Goal: Task Accomplishment & Management: Manage account settings

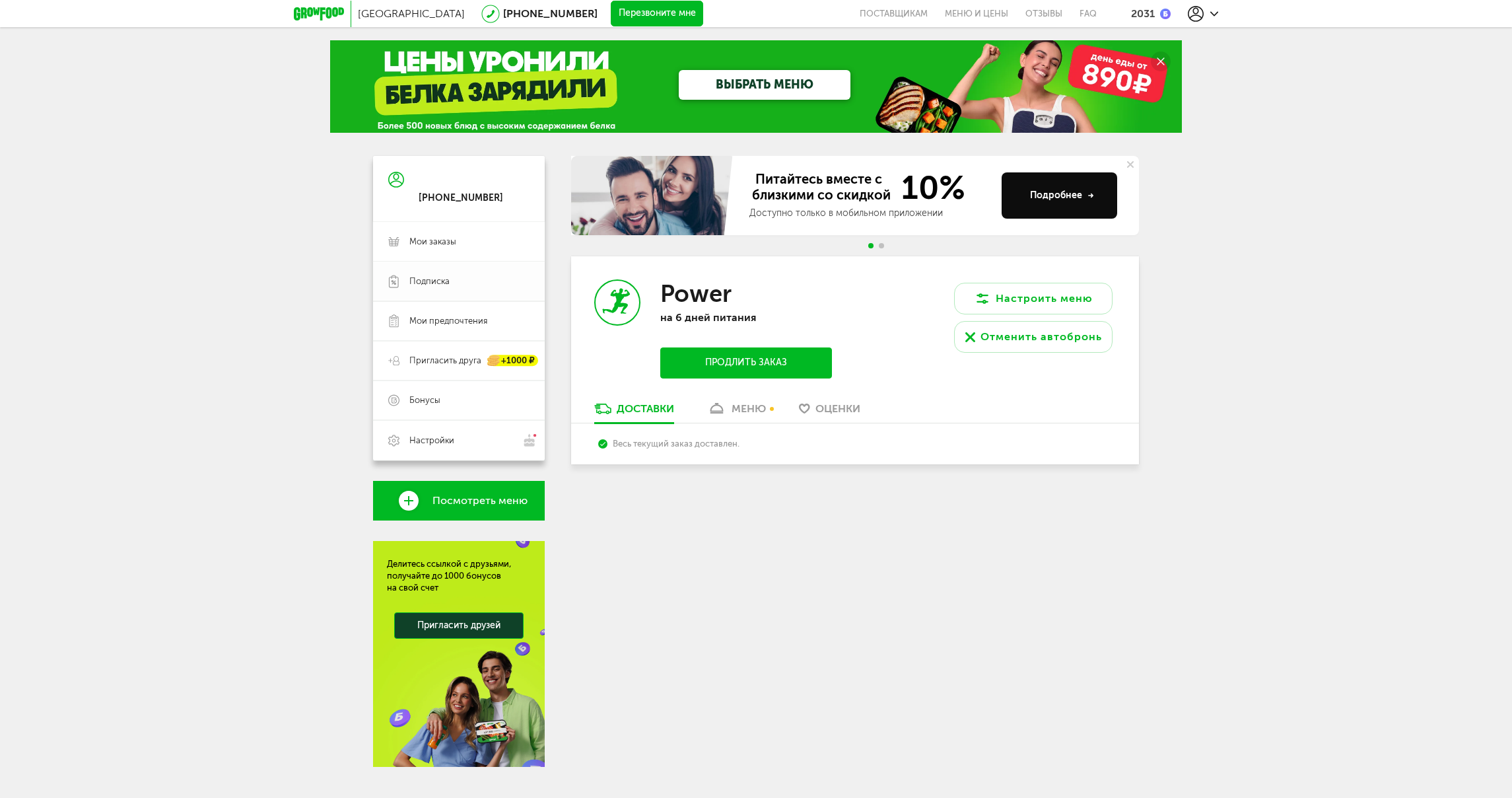
click at [449, 279] on span "Подписка" at bounding box center [430, 281] width 40 height 12
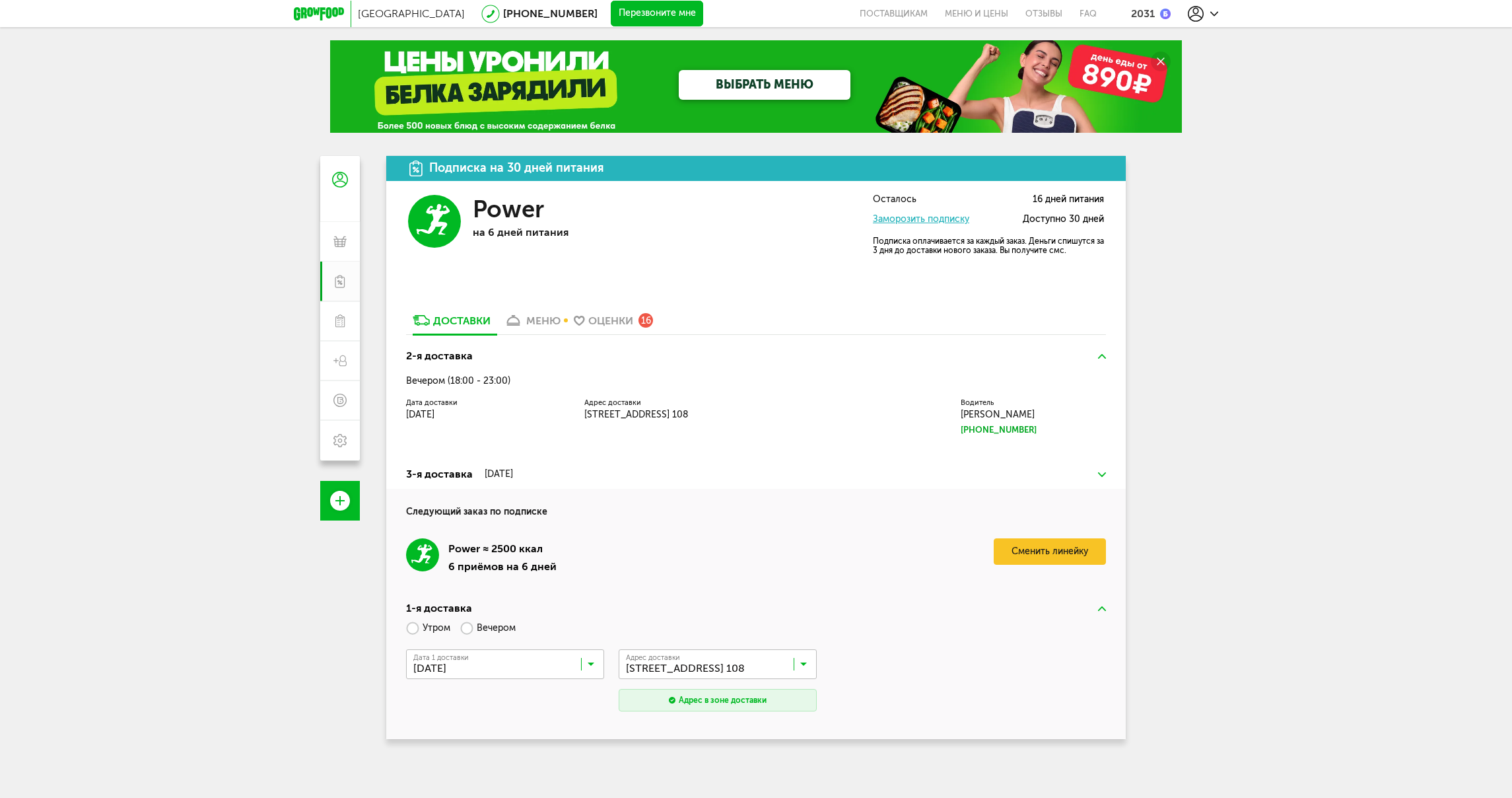
drag, startPoint x: 429, startPoint y: 402, endPoint x: 779, endPoint y: 423, distance: 350.6
click at [779, 423] on div "Дата доставки [DATE] Адрес доставки [STREET_ADDRESS] 108 Водитель [PERSON_NAME]…" at bounding box center [756, 418] width 700 height 37
click at [742, 445] on div "2-я доставка Вечером (18:00 - 23:00) Дата доставки [DATE] Адрес доставки [STREE…" at bounding box center [756, 400] width 740 height 119
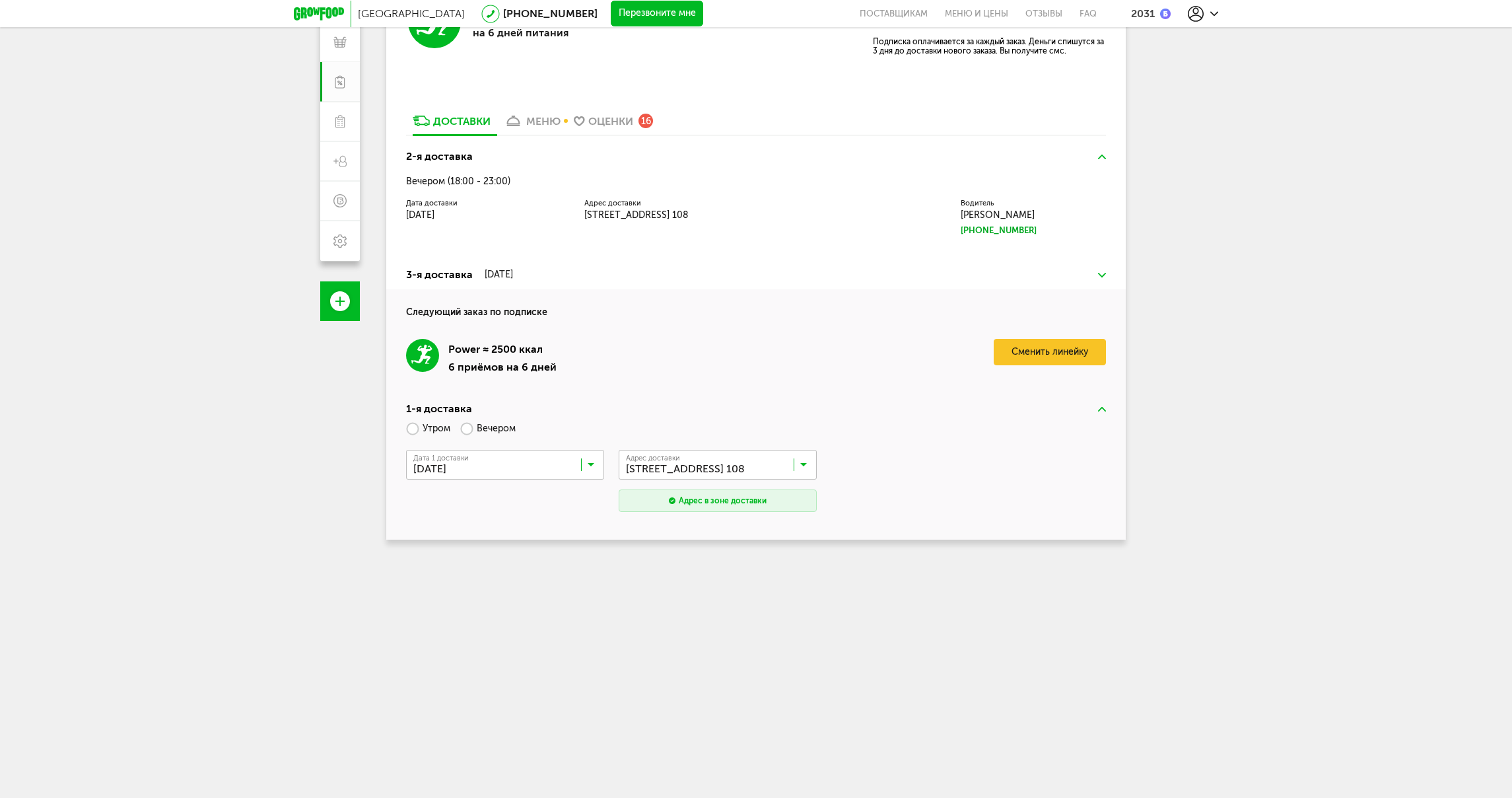
scroll to position [209, 0]
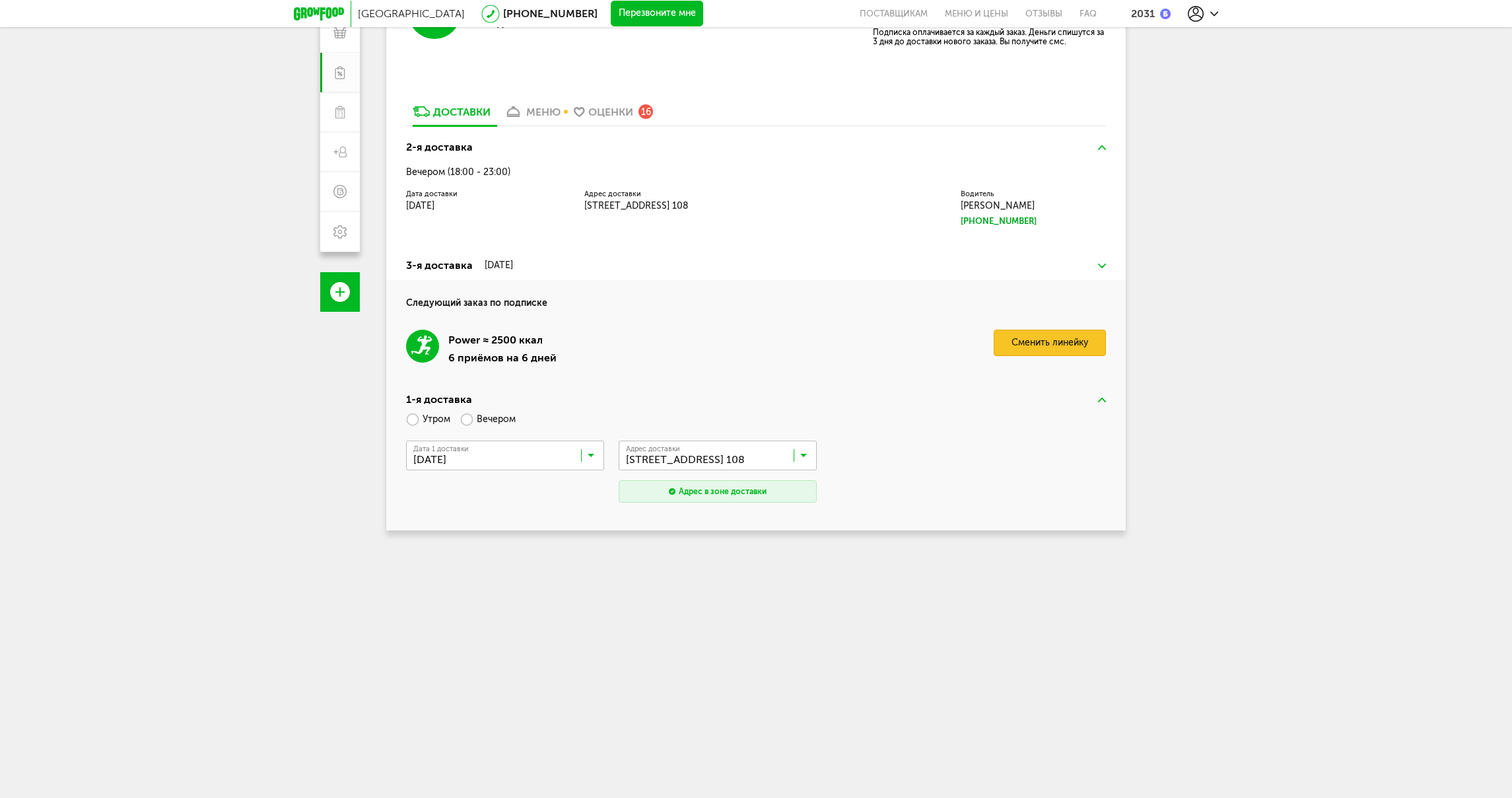
click at [1061, 346] on link "Сменить линейку" at bounding box center [1049, 342] width 113 height 26
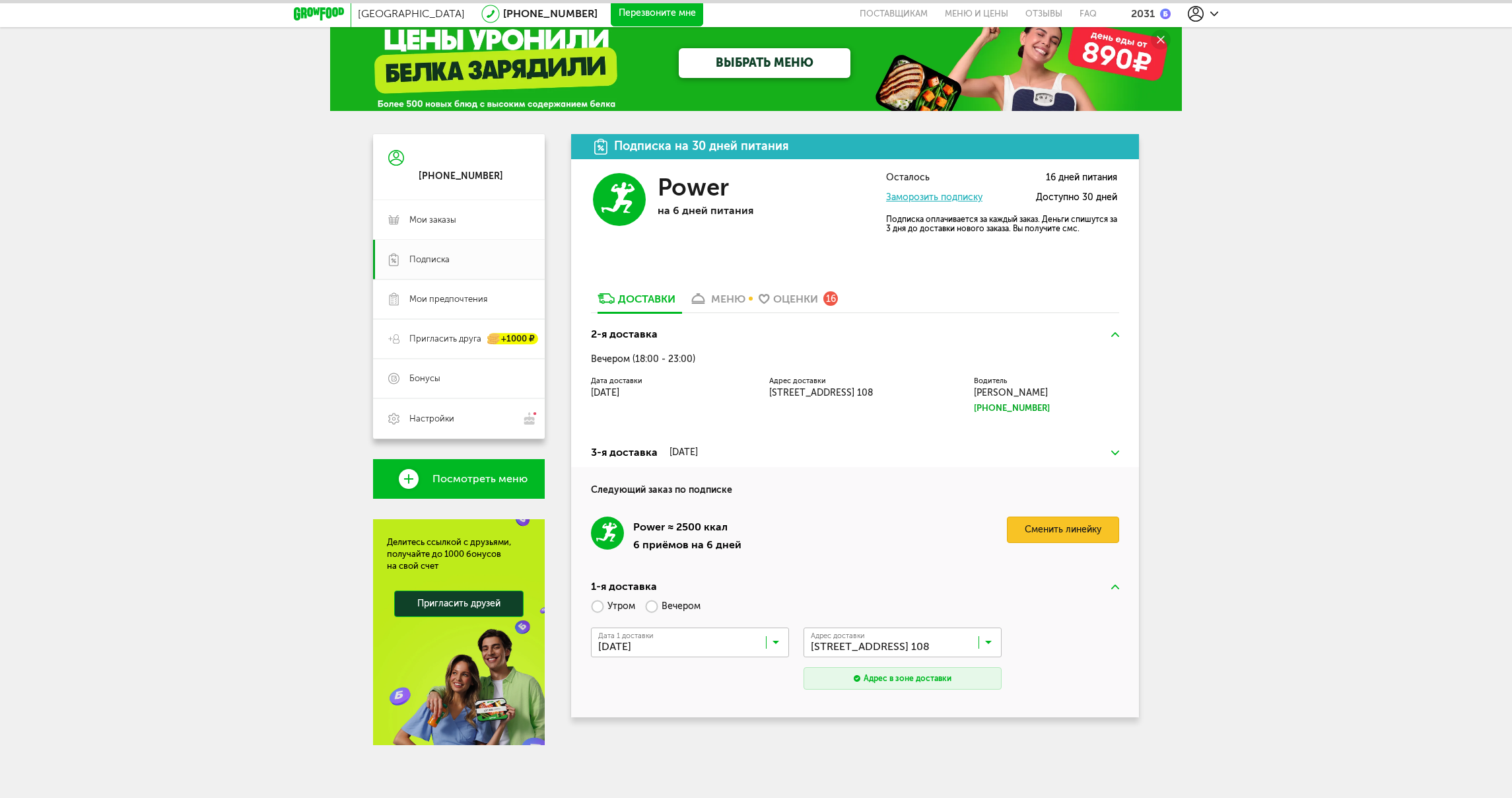
scroll to position [22, 0]
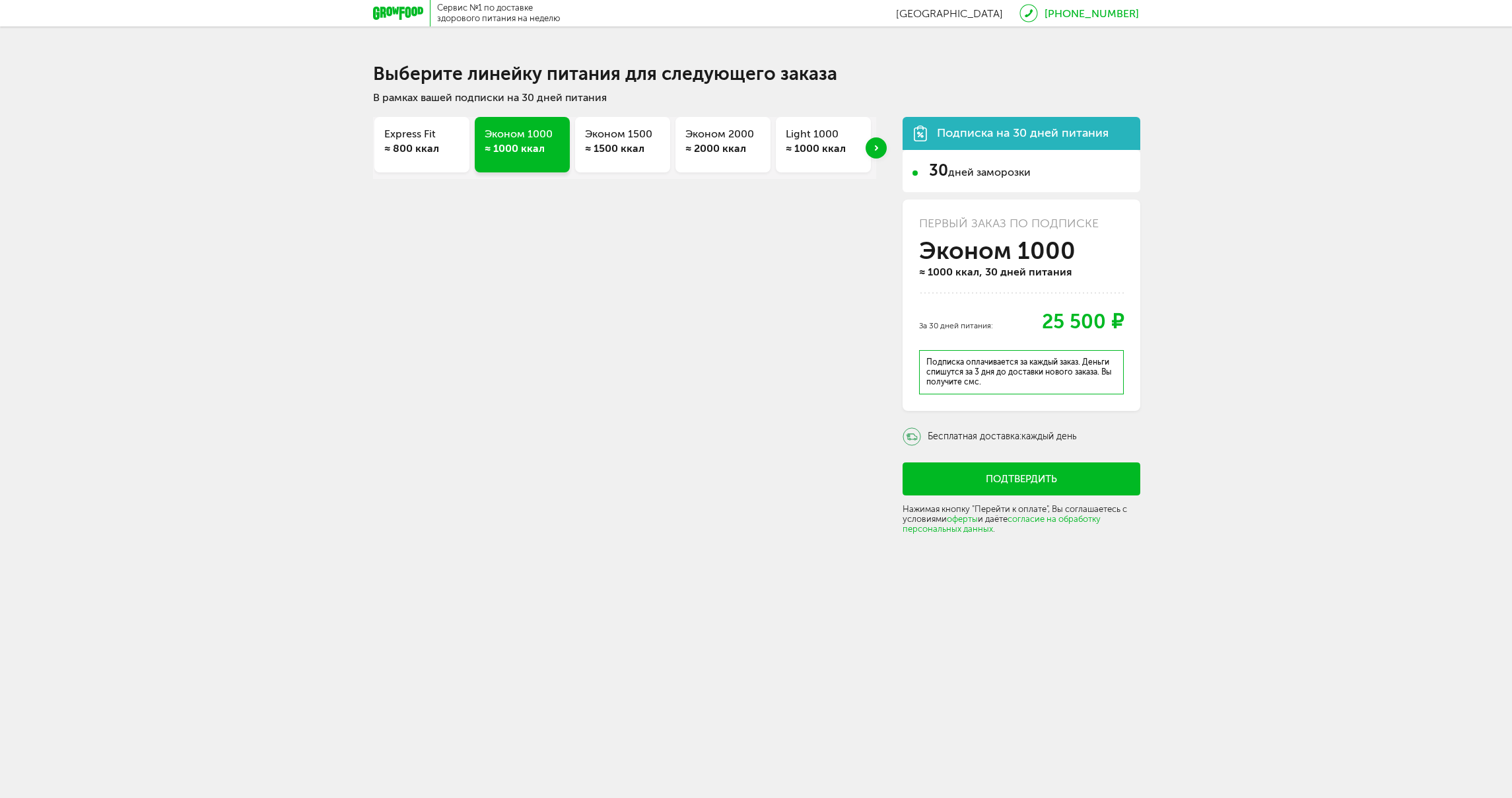
click at [878, 150] on div "Next slide" at bounding box center [876, 148] width 21 height 21
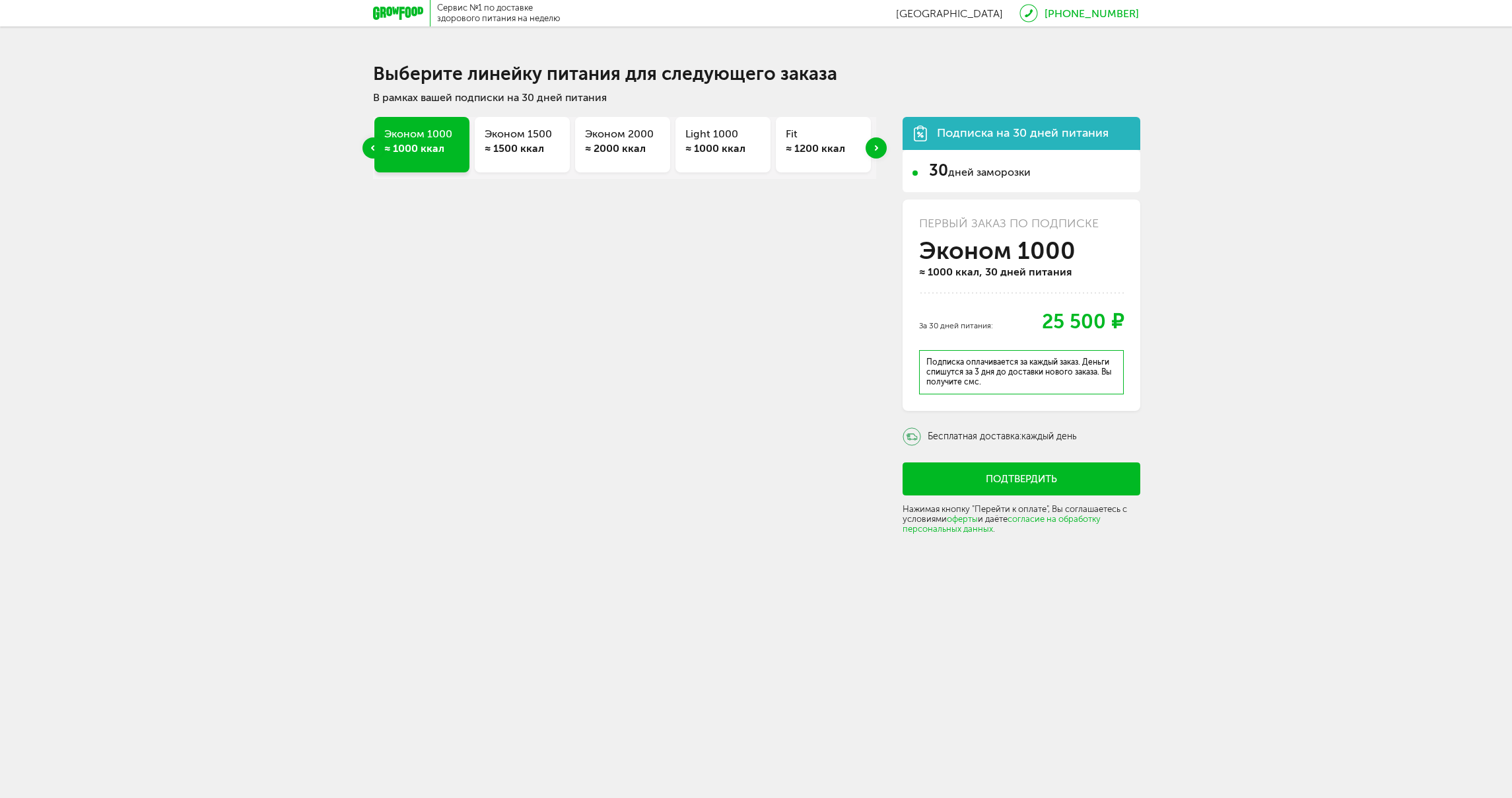
click at [878, 150] on div "Next slide" at bounding box center [876, 148] width 21 height 21
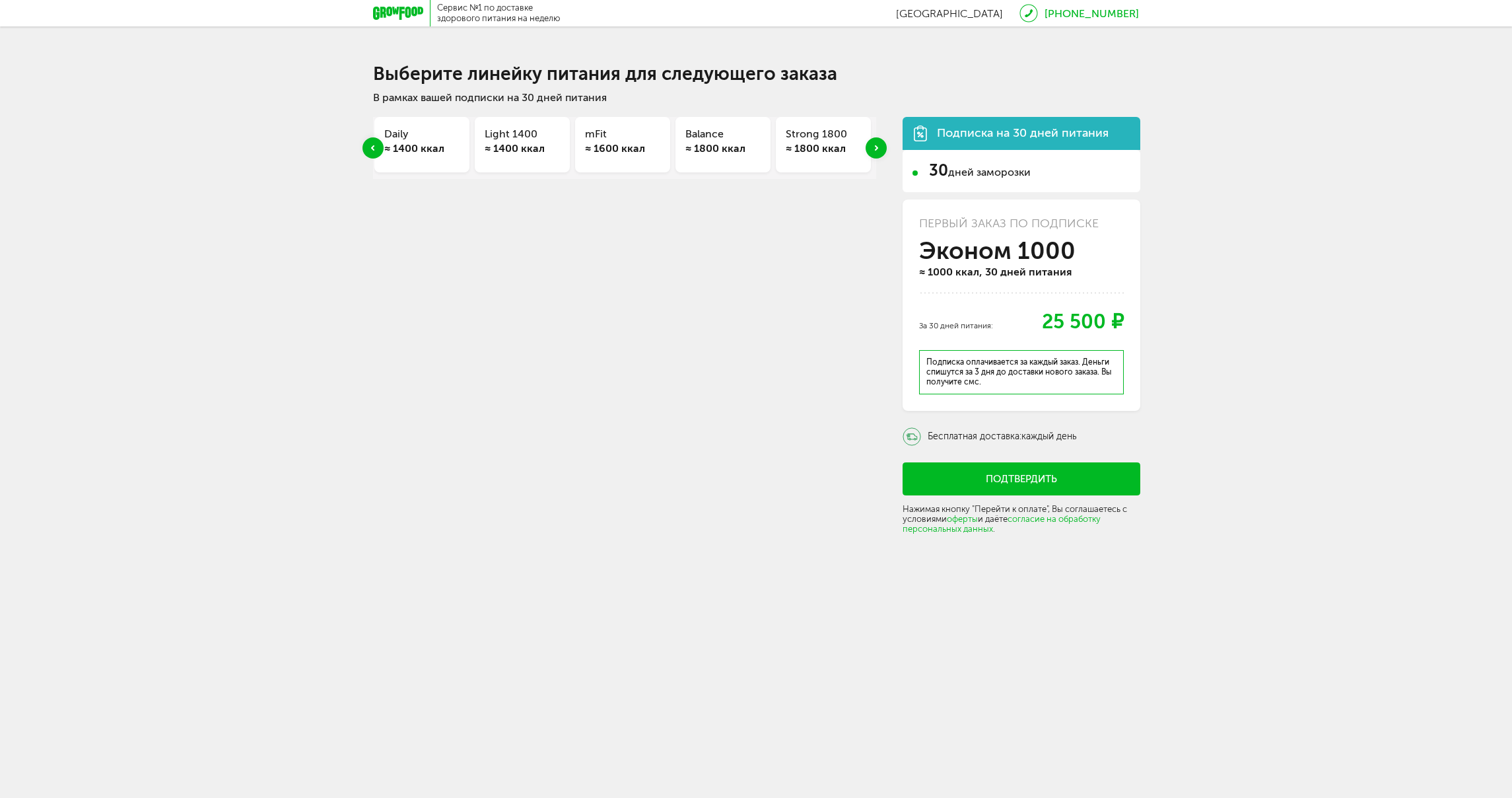
click at [878, 150] on div "Next slide" at bounding box center [876, 148] width 21 height 21
click at [881, 150] on div "Express Fit ≈ 800 ккал Эконом 1000 ≈ 1000 ккал Эконом 1500 ≈ 1500 ккал Эконом 2…" at bounding box center [756, 323] width 766 height 439
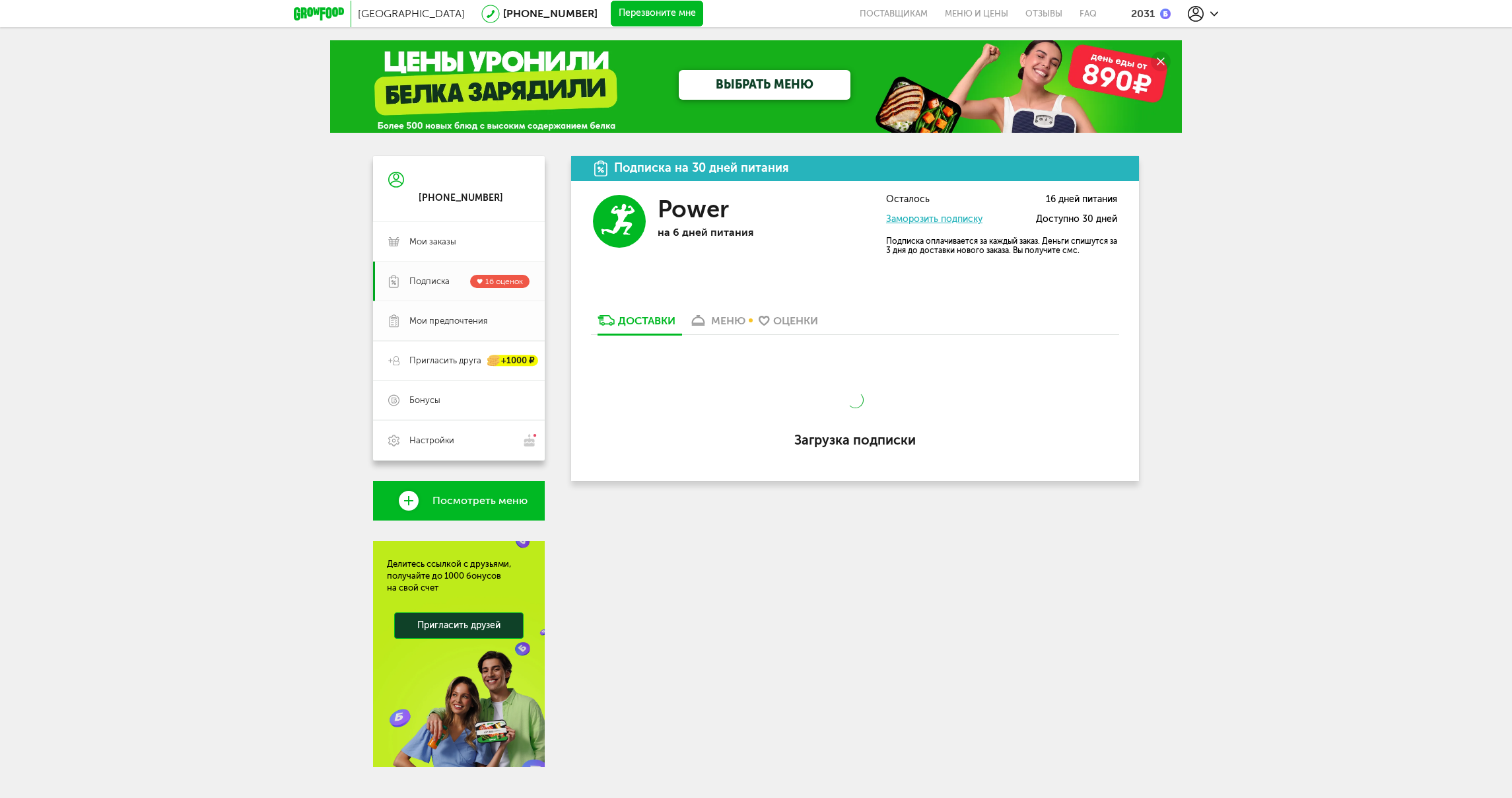
scroll to position [22, 0]
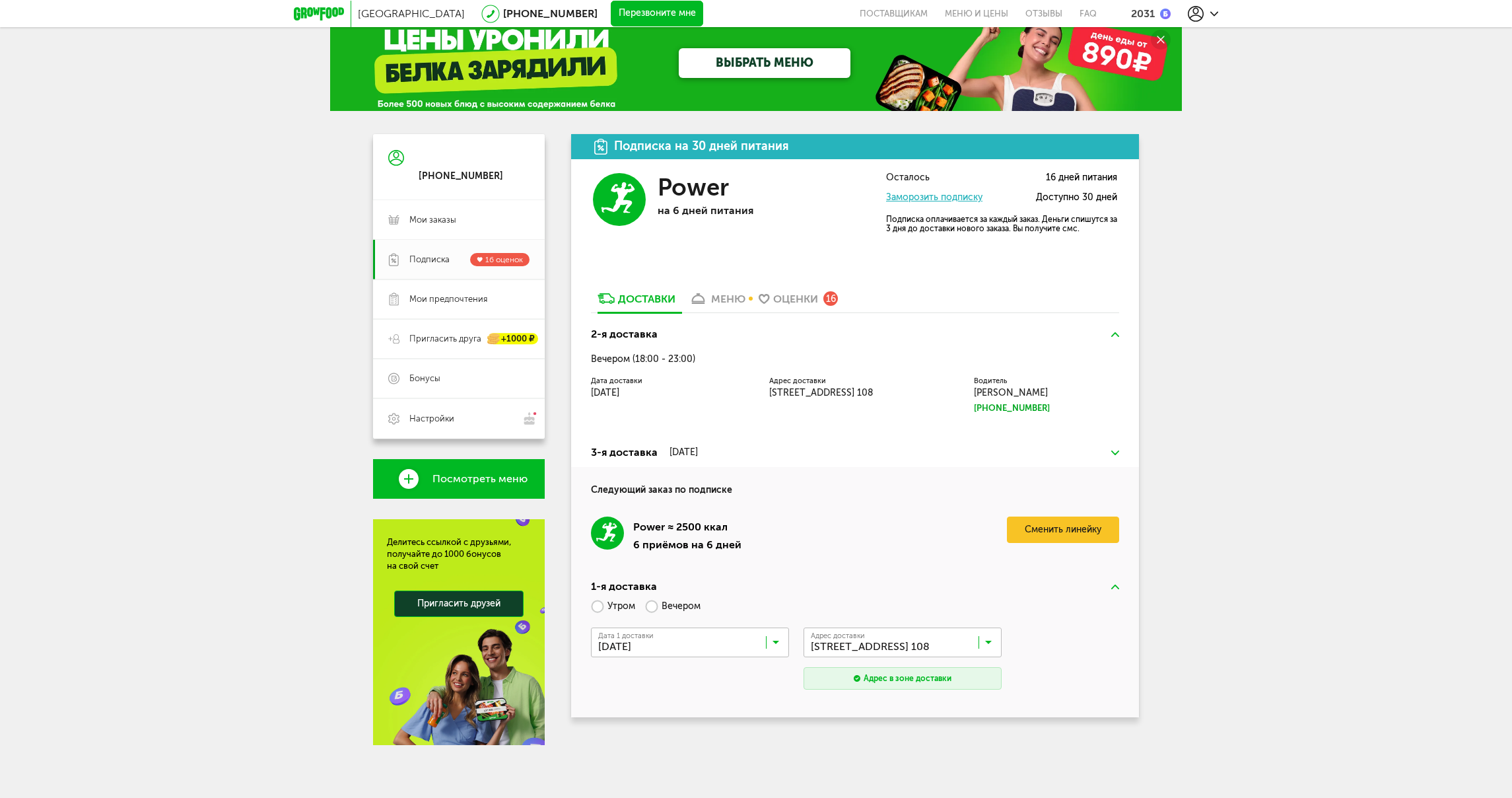
click at [1291, 626] on div "[GEOGRAPHIC_DATA] [PHONE_NUMBER] Перезвоните мне поставщикам Меню и цены Отзывы…" at bounding box center [756, 387] width 1512 height 819
click at [889, 650] on input "Search for option" at bounding box center [906, 645] width 199 height 22
click at [886, 650] on input "Search for option" at bounding box center [906, 645] width 199 height 22
click at [683, 641] on input "Search for option" at bounding box center [694, 645] width 199 height 22
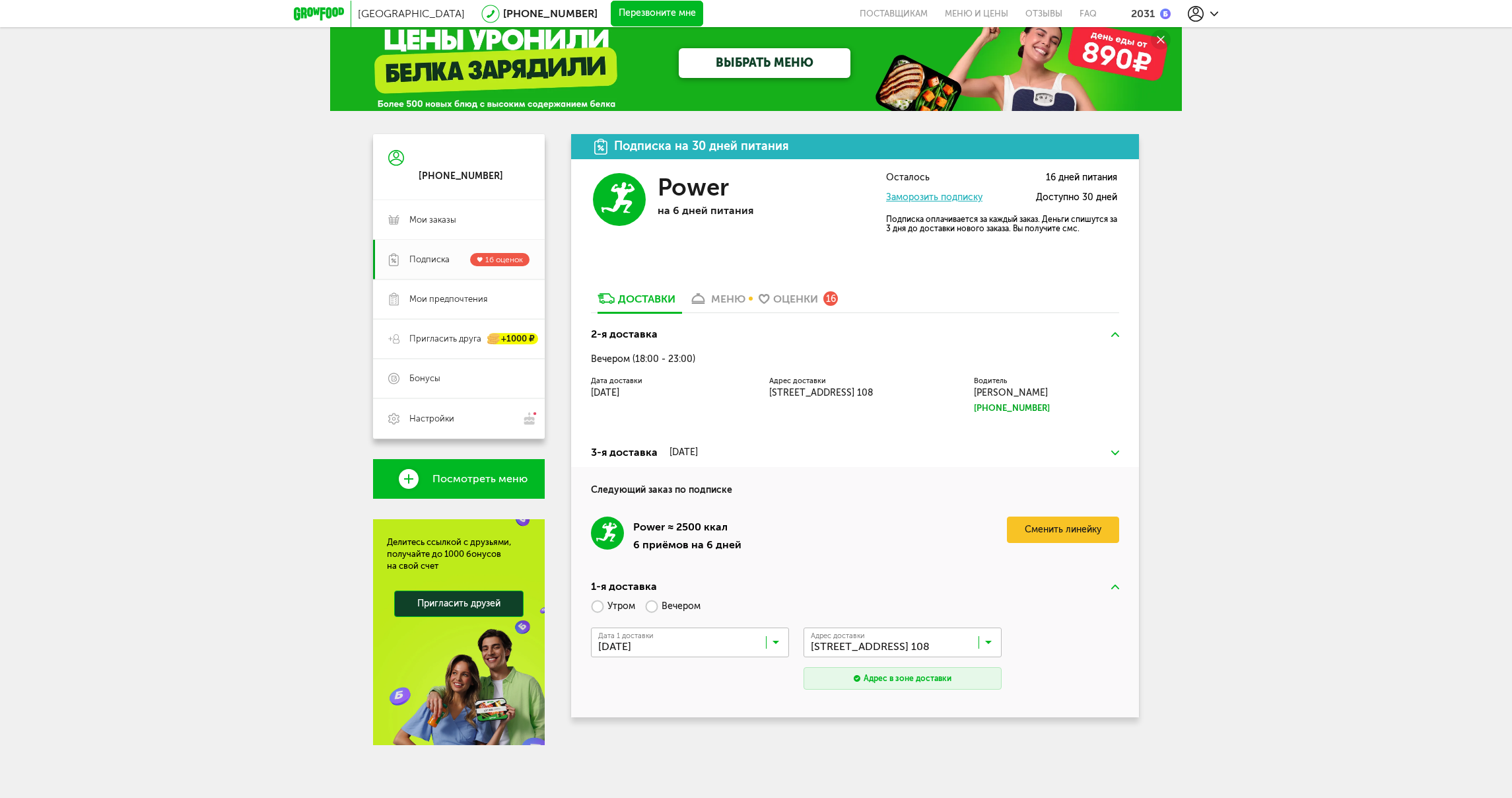
click at [597, 607] on label "Утром" at bounding box center [613, 606] width 44 height 23
click at [755, 640] on input "Search for option" at bounding box center [694, 645] width 199 height 22
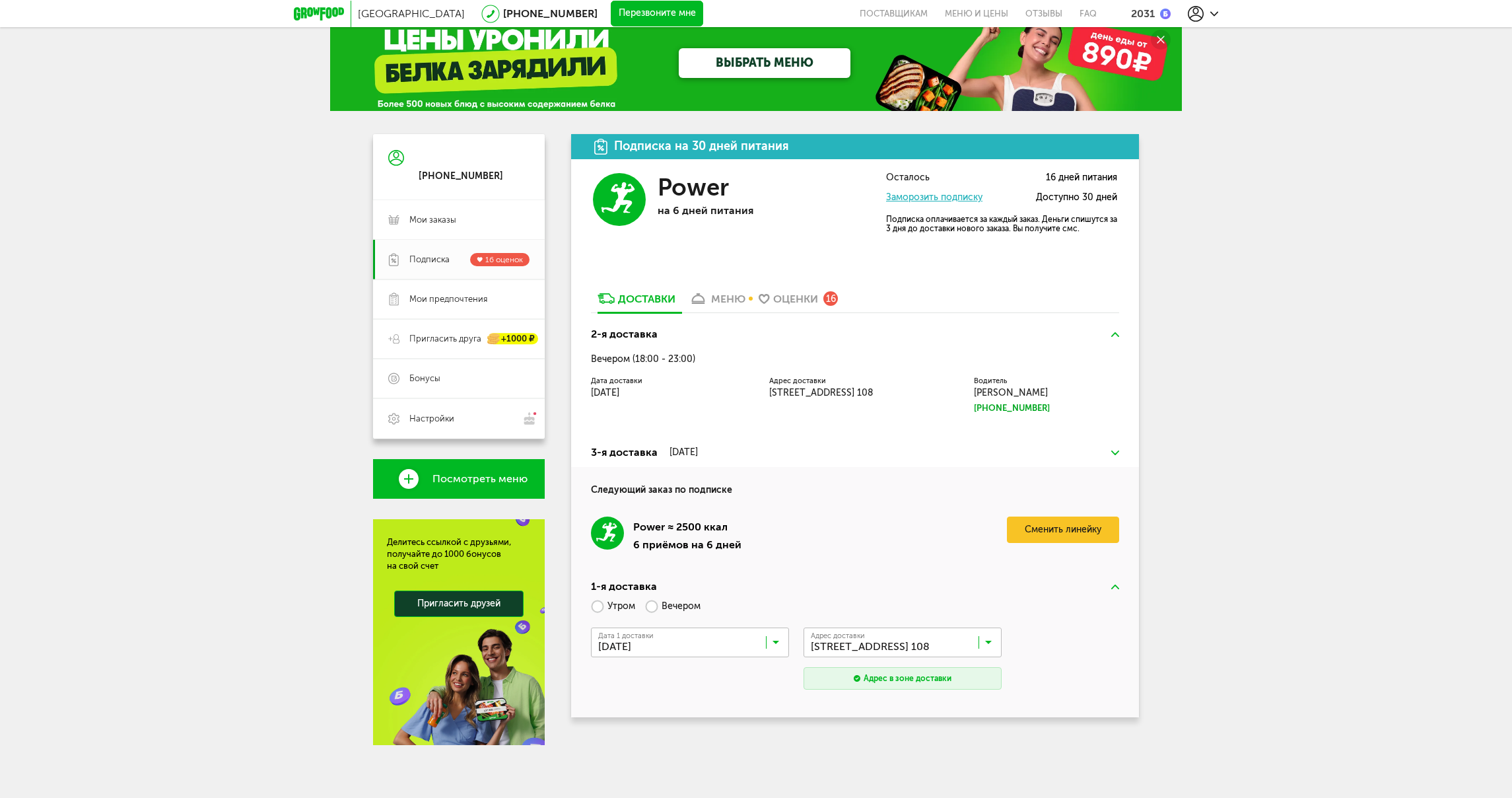
click at [658, 608] on label "Вечером" at bounding box center [674, 606] width 56 height 23
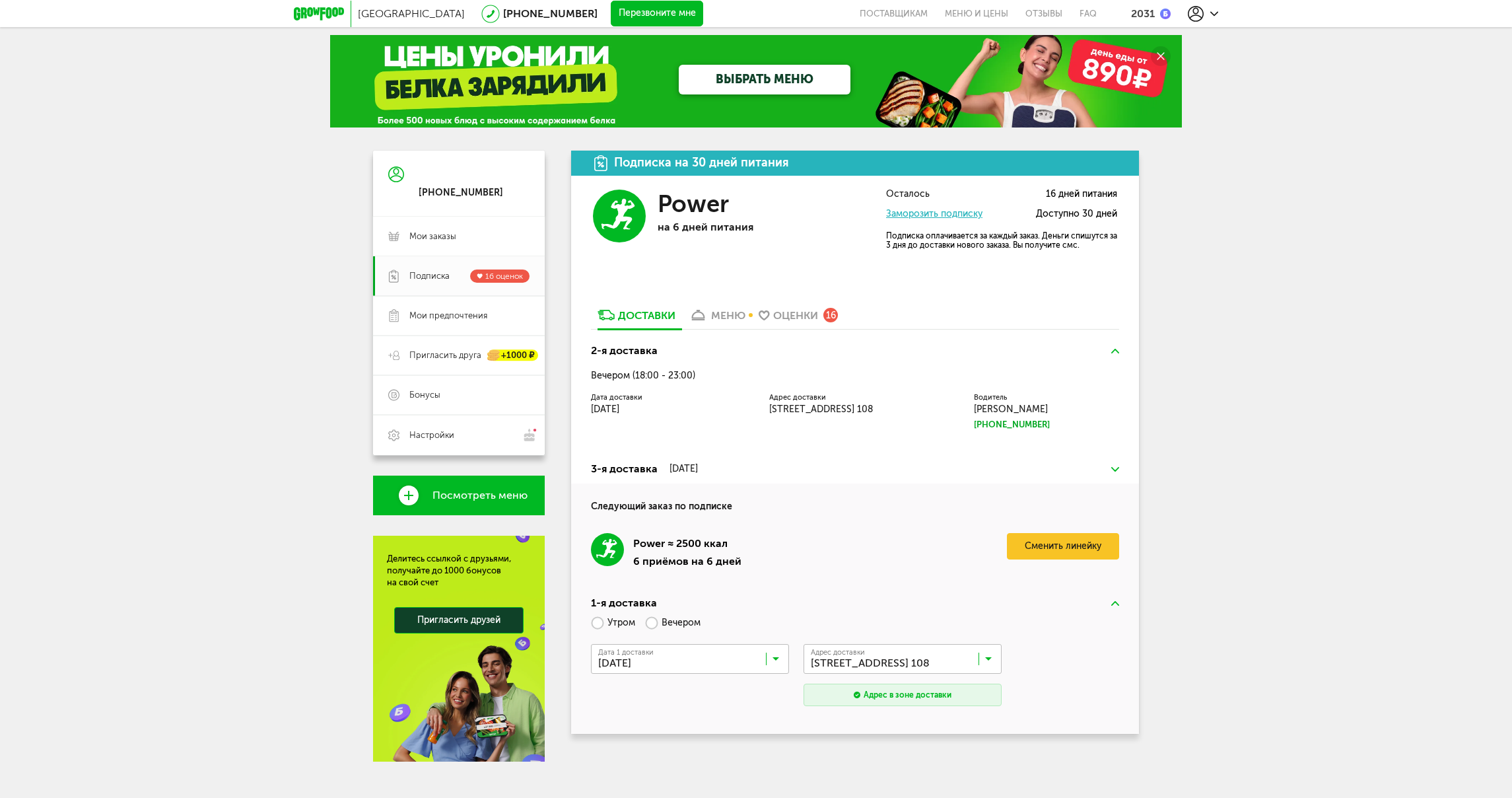
scroll to position [0, 0]
